Goal: Information Seeking & Learning: Find specific fact

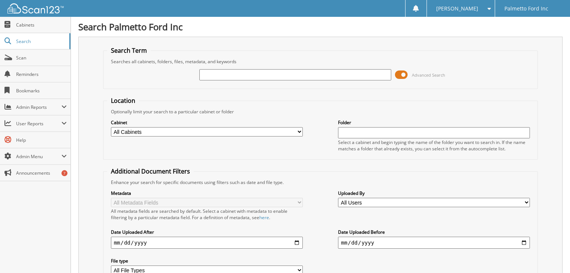
click at [239, 72] on input "text" at bounding box center [295, 74] width 192 height 11
type input "598548"
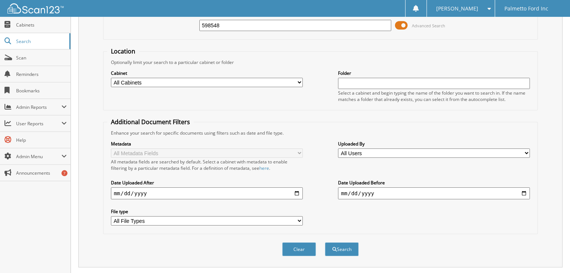
scroll to position [138, 0]
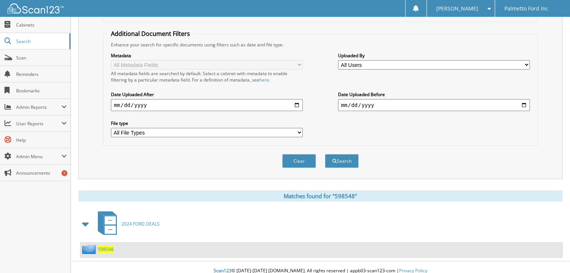
click at [103, 246] on span "598548" at bounding box center [106, 249] width 16 height 6
